Goal: Find specific page/section: Find specific page/section

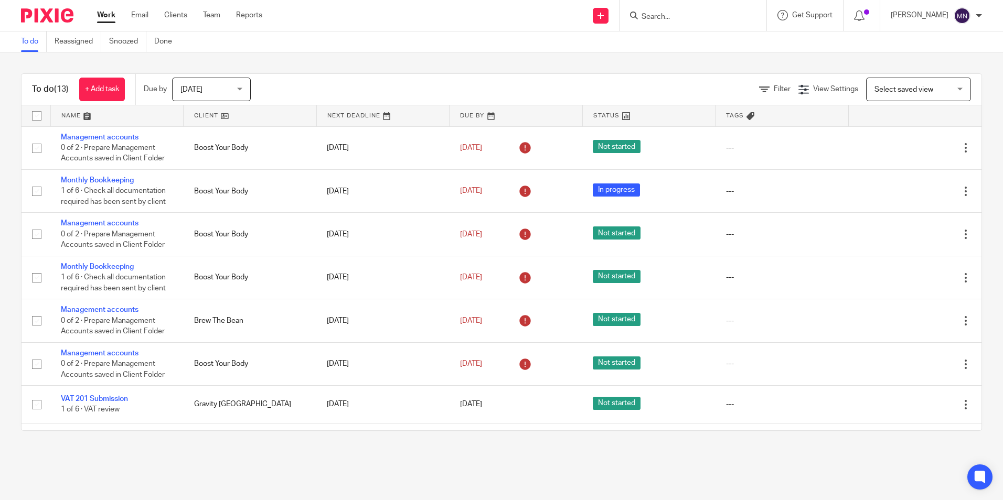
click at [668, 13] on input "Search" at bounding box center [687, 17] width 94 height 9
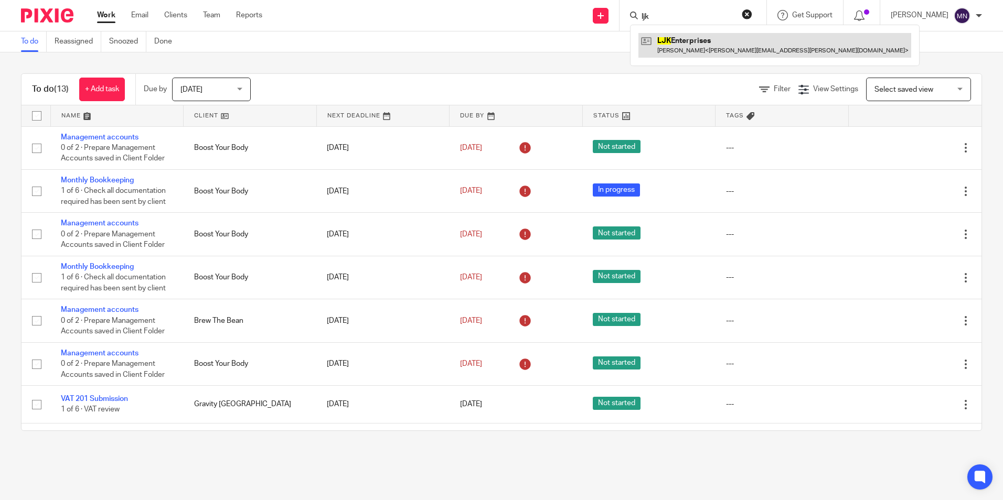
type input "ljk"
click at [733, 40] on link at bounding box center [774, 45] width 273 height 24
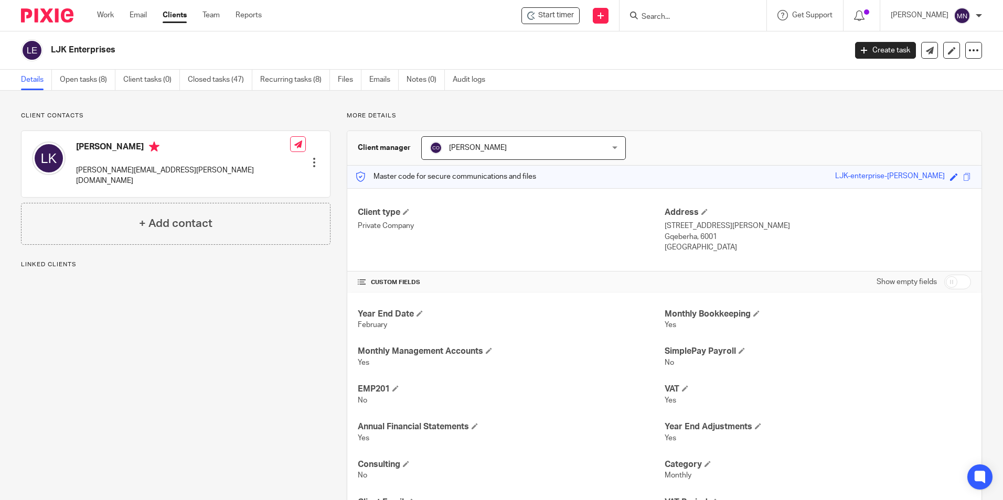
drag, startPoint x: 120, startPoint y: 53, endPoint x: 44, endPoint y: 53, distance: 76.6
click at [44, 53] on div "LJK Enterprises" at bounding box center [430, 50] width 818 height 22
copy div "LJK Enterprises"
click at [719, 15] on input "Search" at bounding box center [687, 17] width 94 height 9
click at [644, 19] on input "Search" at bounding box center [687, 17] width 94 height 9
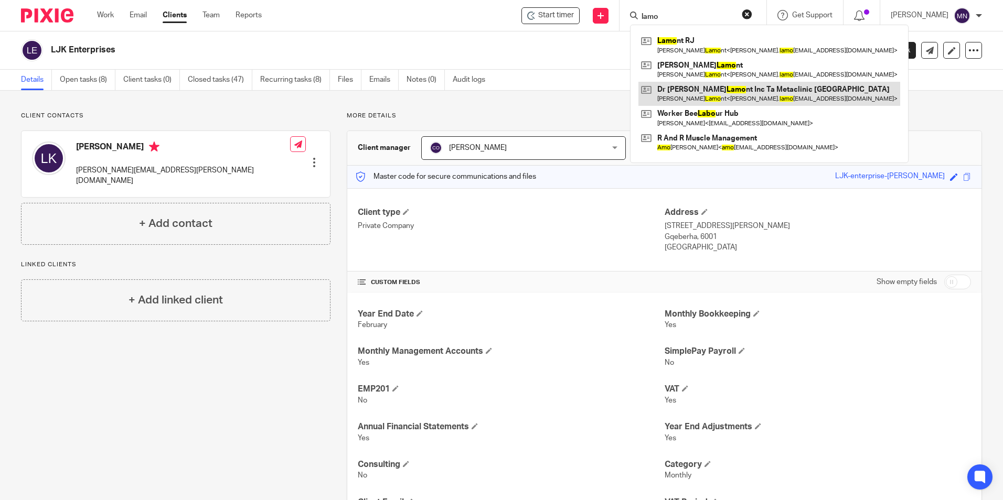
type input "lamo"
click at [715, 85] on link at bounding box center [769, 94] width 262 height 24
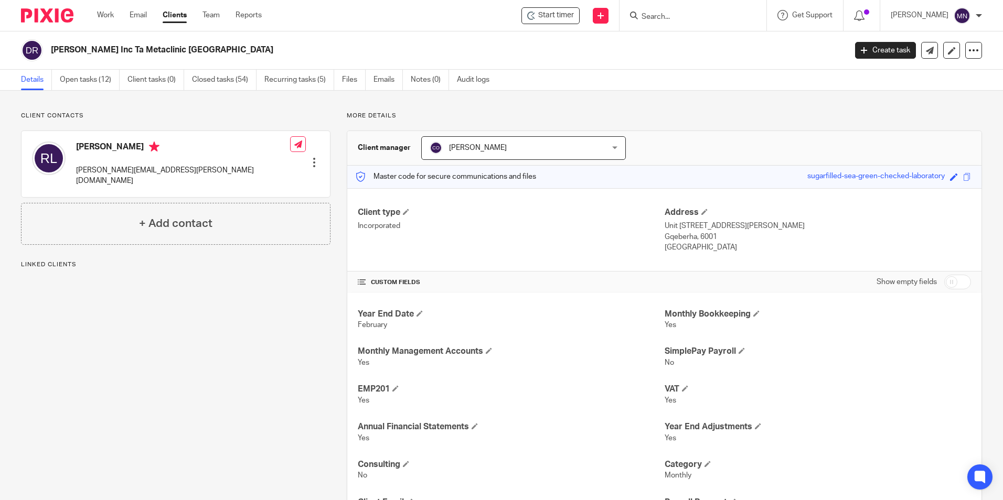
click at [48, 53] on div "Dr RJ Lamont Inc Ta Metaclinic Cape Road" at bounding box center [430, 50] width 818 height 22
click at [667, 18] on input "Search" at bounding box center [687, 17] width 94 height 9
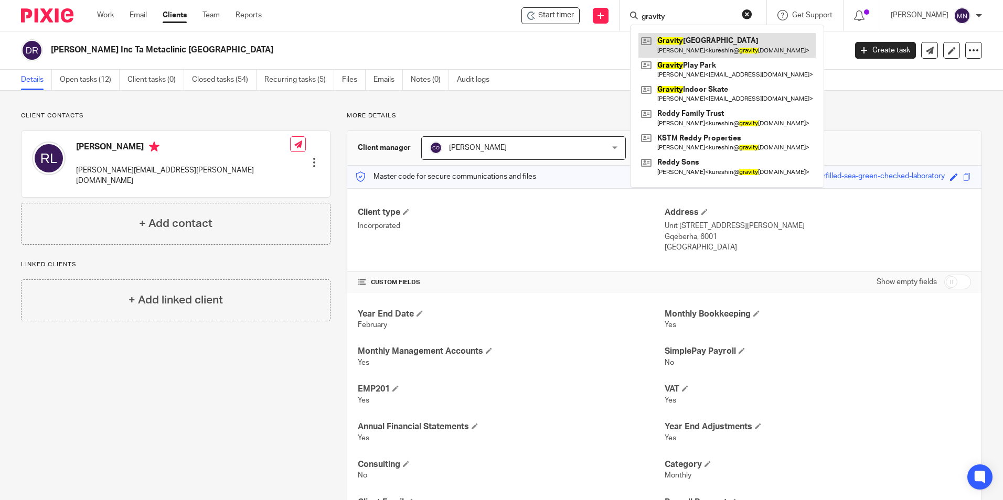
type input "gravity"
click at [692, 38] on link at bounding box center [726, 45] width 177 height 24
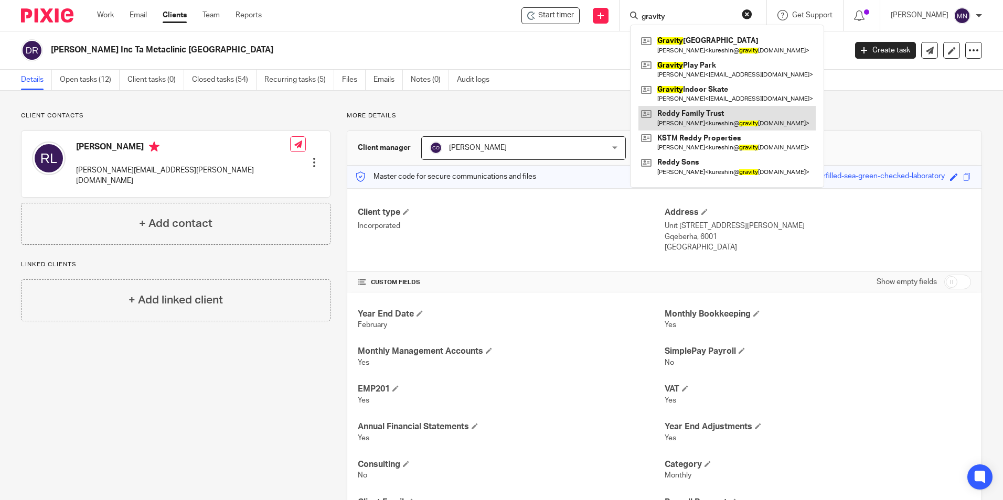
click at [703, 116] on link at bounding box center [726, 118] width 177 height 24
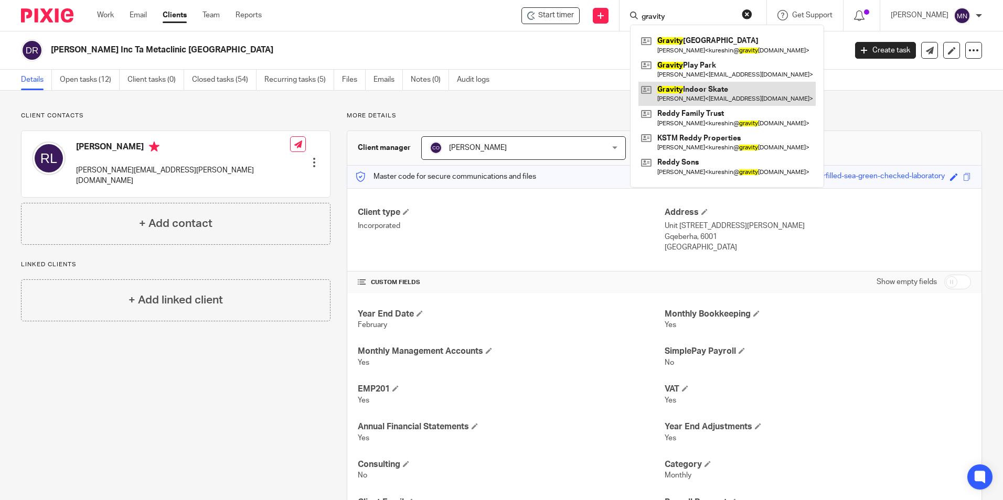
click at [694, 85] on link at bounding box center [726, 94] width 177 height 24
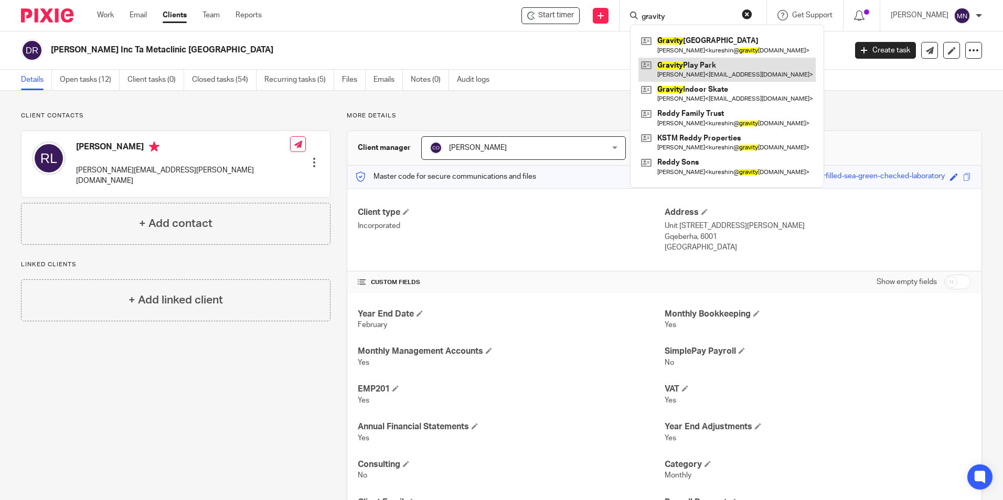
click at [693, 67] on link at bounding box center [726, 70] width 177 height 24
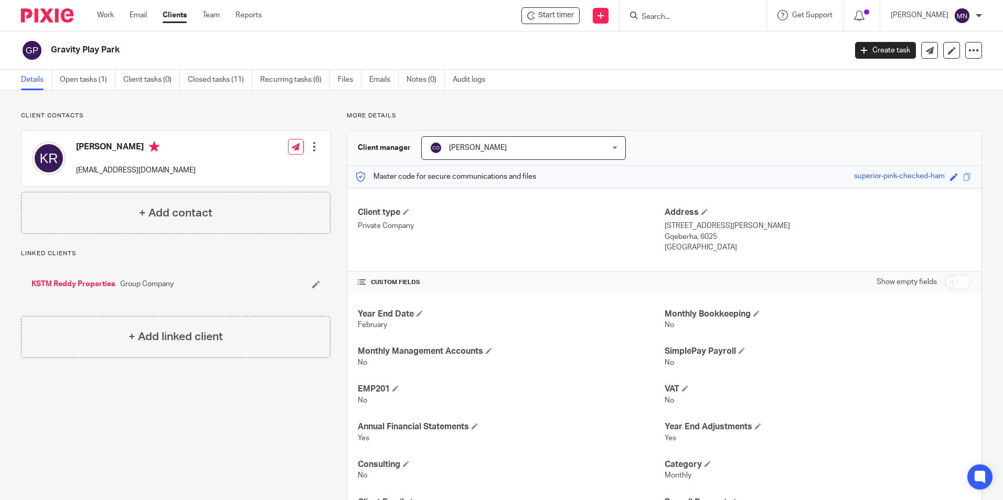
drag, startPoint x: 79, startPoint y: 48, endPoint x: 40, endPoint y: 50, distance: 39.4
click at [39, 50] on div "Gravity Play Park" at bounding box center [430, 50] width 818 height 22
copy div "Gravity"
click at [661, 12] on form at bounding box center [696, 15] width 112 height 13
click at [665, 16] on input "Search" at bounding box center [687, 17] width 94 height 9
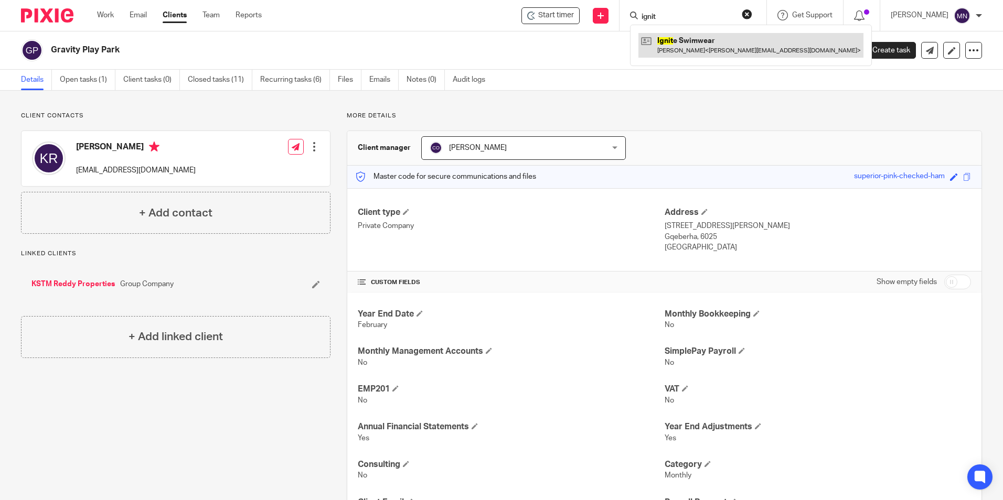
type input "ignit"
click at [684, 44] on link at bounding box center [750, 45] width 225 height 24
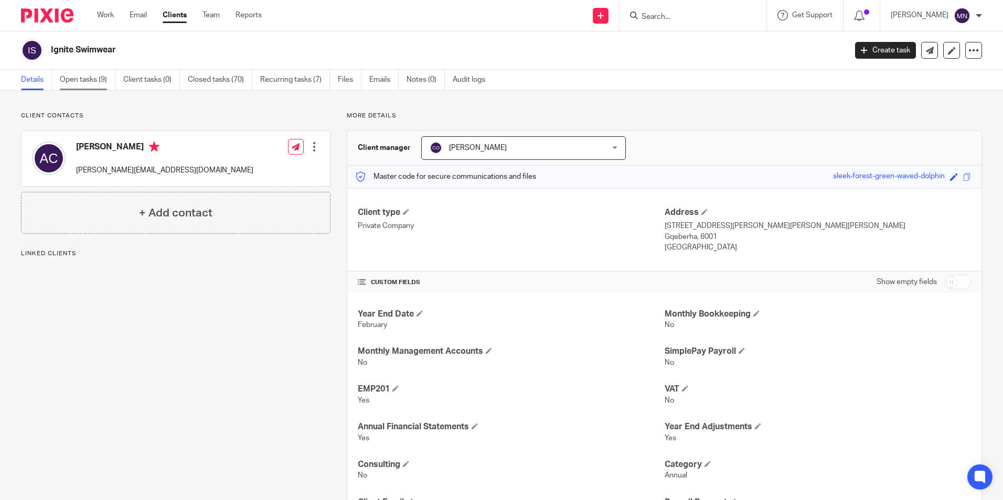
click at [92, 77] on link "Open tasks (9)" at bounding box center [88, 80] width 56 height 20
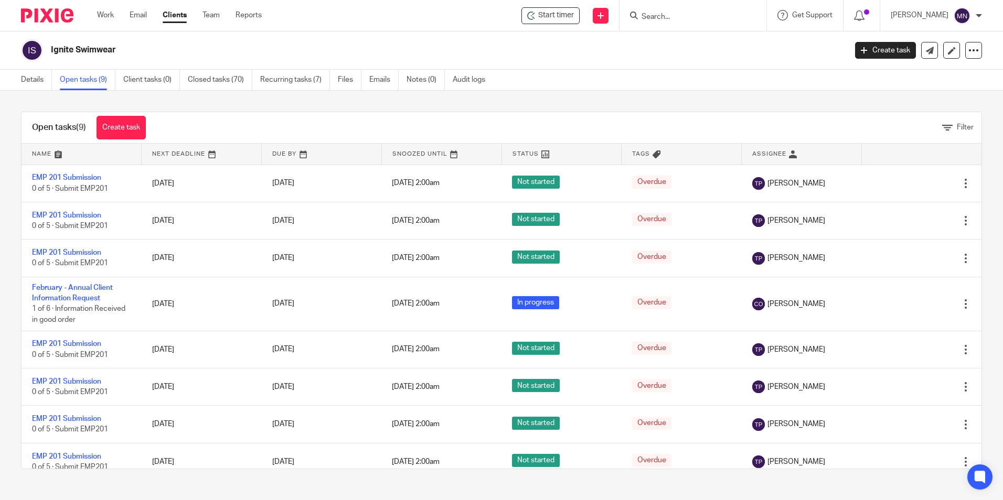
drag, startPoint x: 123, startPoint y: 45, endPoint x: 42, endPoint y: 48, distance: 81.4
click at [42, 48] on div "Ignite Swimwear" at bounding box center [430, 50] width 818 height 22
copy div "Ignite Swimwear"
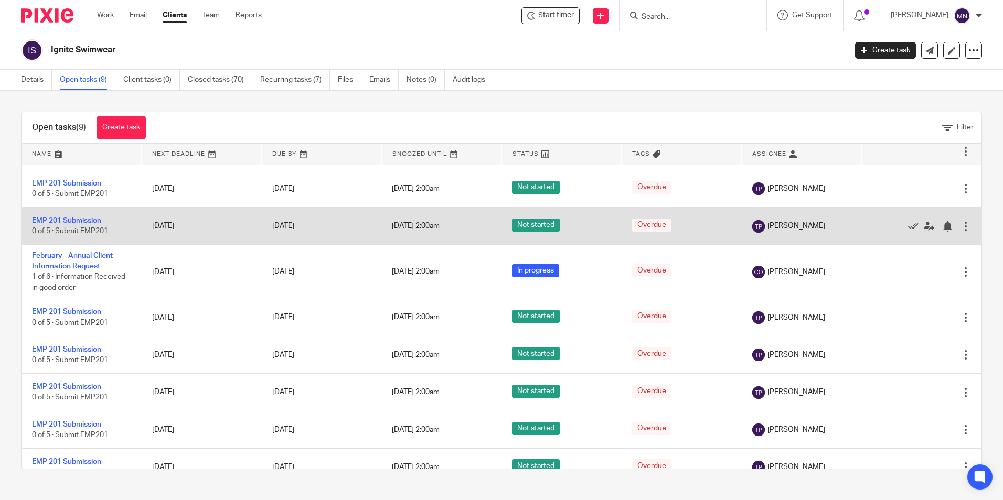
scroll to position [49, 0]
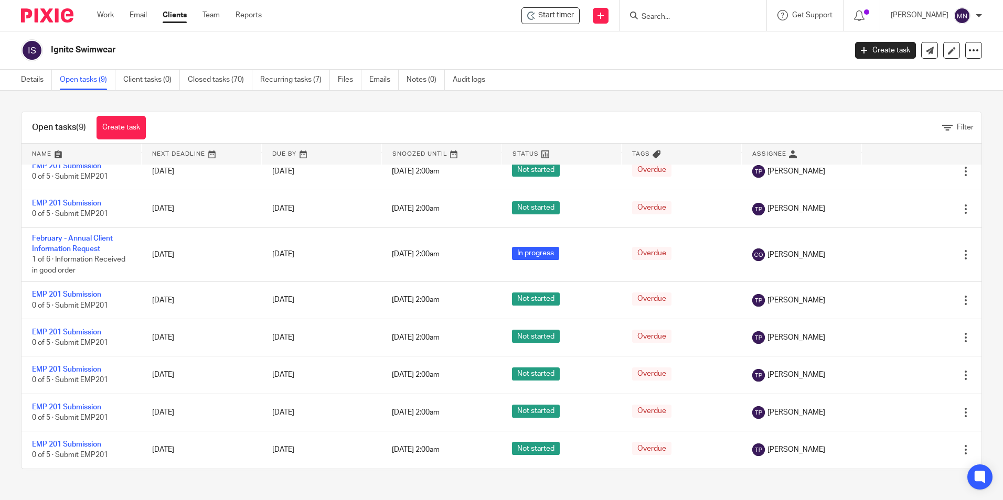
click at [651, 14] on input "Search" at bounding box center [687, 17] width 94 height 9
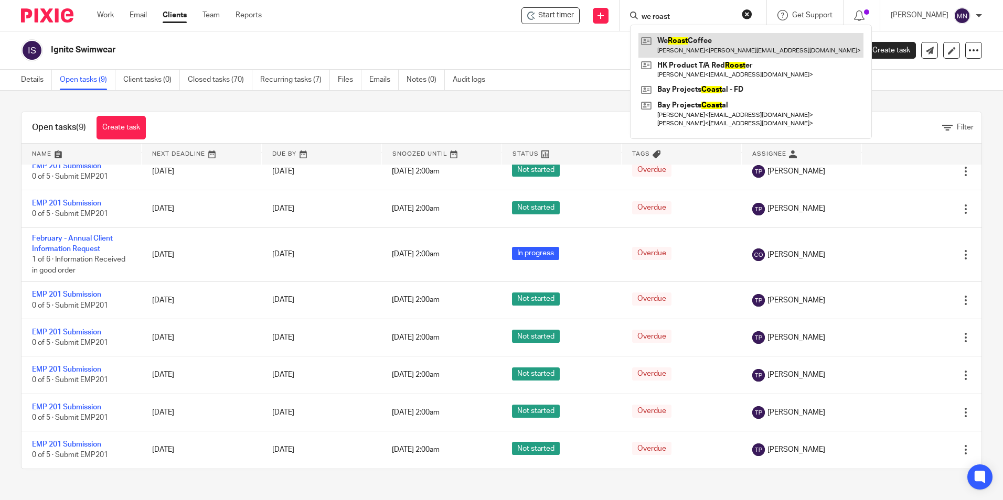
type input "we roast"
click at [693, 42] on link at bounding box center [750, 45] width 225 height 24
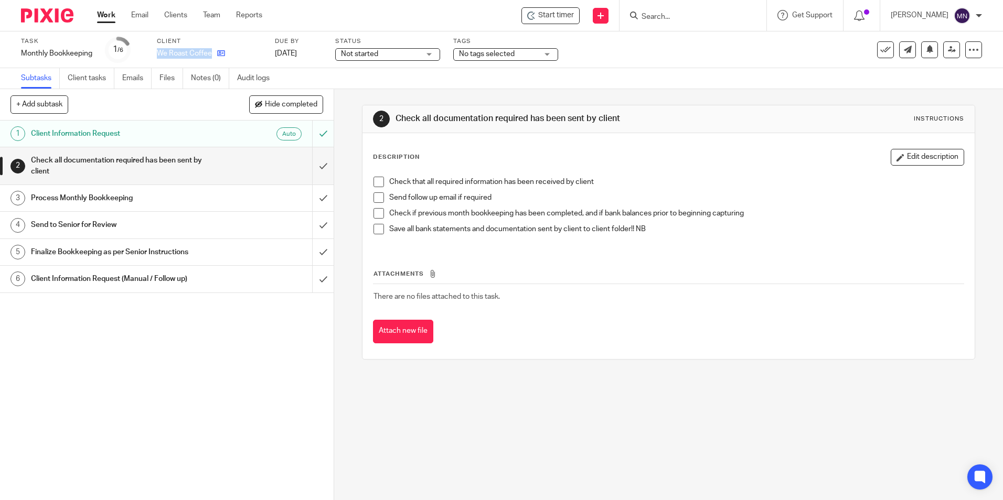
drag, startPoint x: 151, startPoint y: 56, endPoint x: 217, endPoint y: 56, distance: 65.6
click at [217, 56] on div "Task Monthly Bookkeeping Save Monthly Bookkeeping 1 /6 Client We Roast Coffee D…" at bounding box center [421, 49] width 801 height 25
copy div "We Roast Coffee"
